Goal: Information Seeking & Learning: Find specific fact

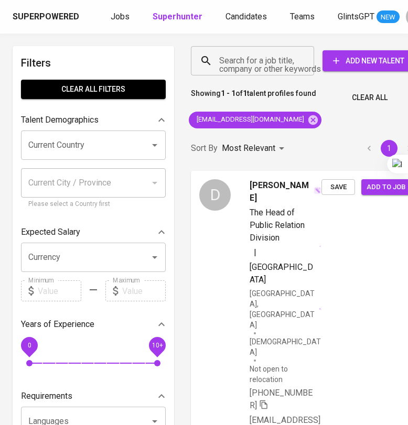
scroll to position [3, 15]
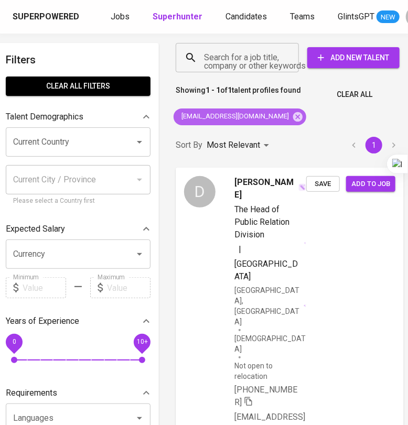
click at [292, 112] on icon at bounding box center [298, 117] width 12 height 12
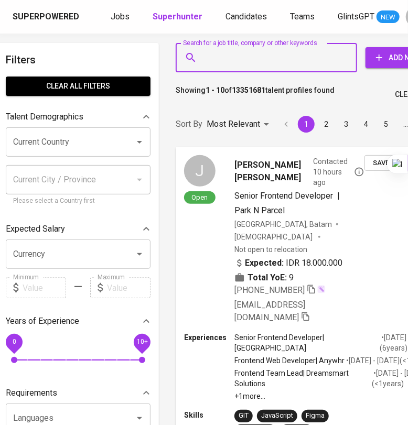
click at [245, 62] on input "Search for a job title, company or other keywords" at bounding box center [268, 58] width 135 height 20
paste input "[EMAIL_ADDRESS][DOMAIN_NAME]"
type input "[EMAIL_ADDRESS][DOMAIN_NAME]"
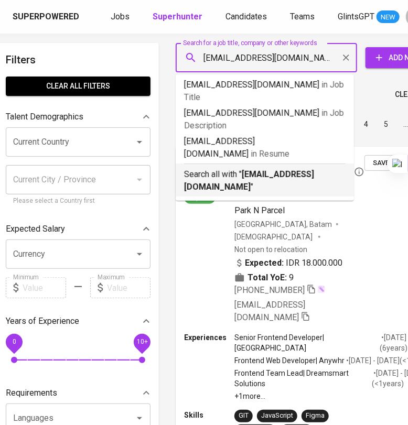
click at [298, 164] on div "Search all with " [EMAIL_ADDRESS][DOMAIN_NAME] "" at bounding box center [265, 179] width 162 height 30
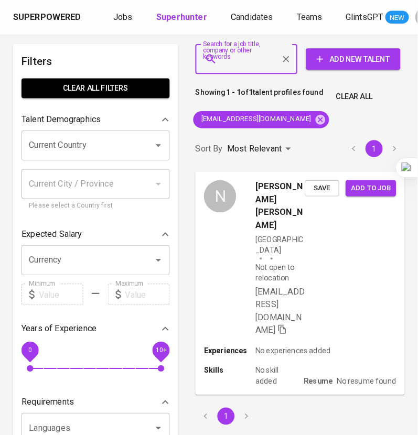
scroll to position [3, 0]
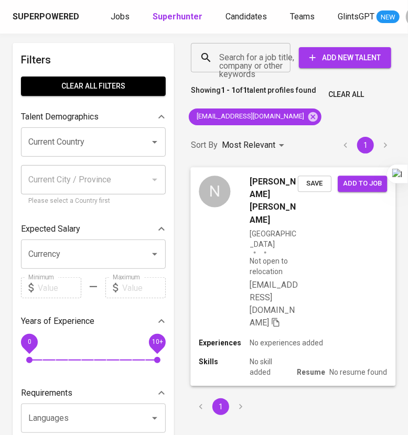
click at [349, 268] on div "N [PERSON_NAME] [PERSON_NAME] Indonesia Not open to relocation [EMAIL_ADDRESS][…" at bounding box center [292, 252] width 205 height 170
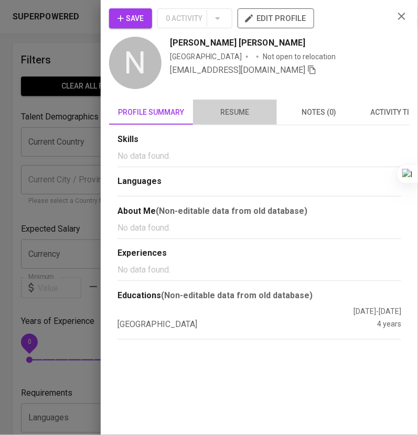
click at [245, 111] on span "resume" at bounding box center [234, 112] width 71 height 13
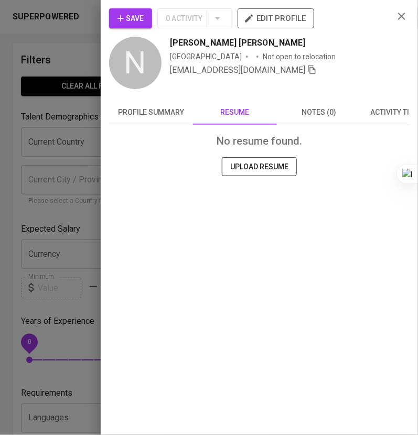
click at [182, 114] on span "profile summary" at bounding box center [150, 112] width 71 height 13
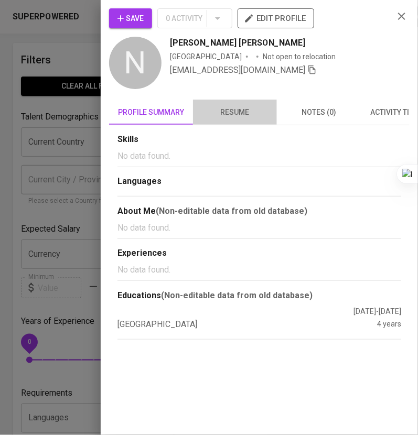
click at [231, 115] on span "resume" at bounding box center [234, 112] width 71 height 13
